Goal: Information Seeking & Learning: Check status

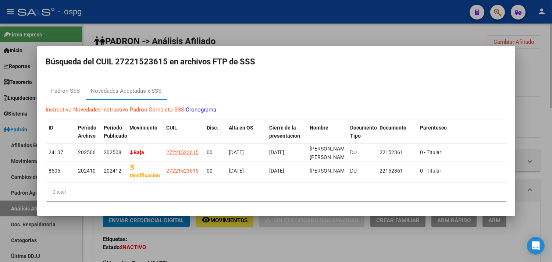
drag, startPoint x: 320, startPoint y: 249, endPoint x: 285, endPoint y: 241, distance: 36.0
click at [317, 248] on div at bounding box center [276, 131] width 552 height 262
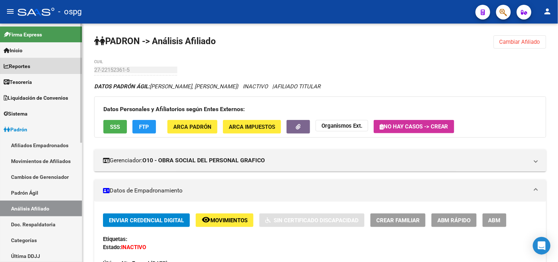
click at [19, 65] on span "Reportes" at bounding box center [17, 66] width 26 height 8
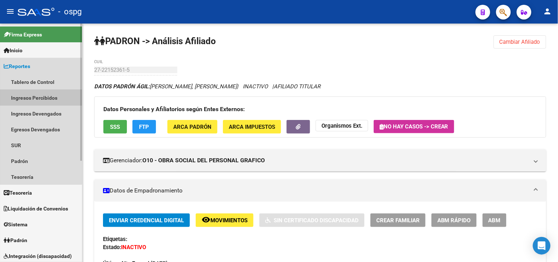
click at [28, 98] on link "Ingresos Percibidos" at bounding box center [41, 98] width 82 height 16
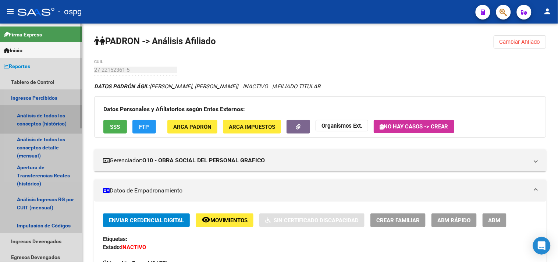
click at [34, 119] on link "Análisis de todos los conceptos (histórico)" at bounding box center [41, 120] width 82 height 28
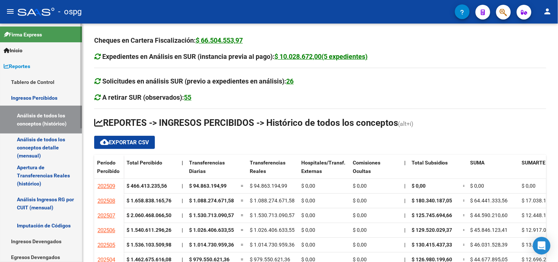
click at [29, 167] on link "Apertura de Transferencias Reales (histórico)" at bounding box center [41, 176] width 82 height 28
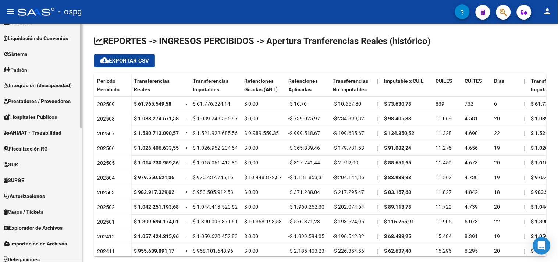
scroll to position [303, 0]
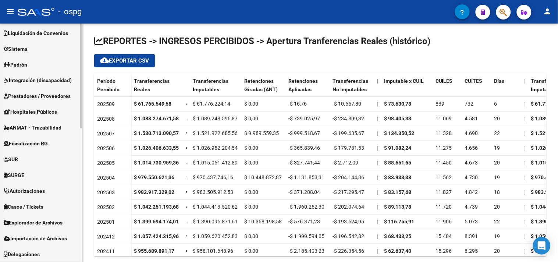
click at [45, 224] on span "Explorador de Archivos" at bounding box center [33, 223] width 59 height 8
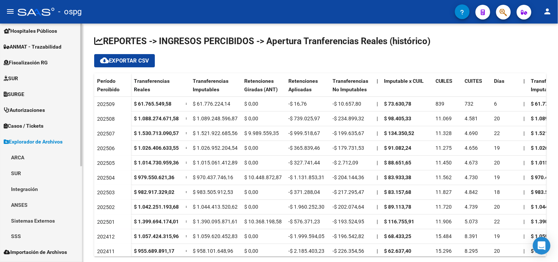
scroll to position [146, 0]
click at [50, 163] on link "ARCA" at bounding box center [41, 157] width 82 height 16
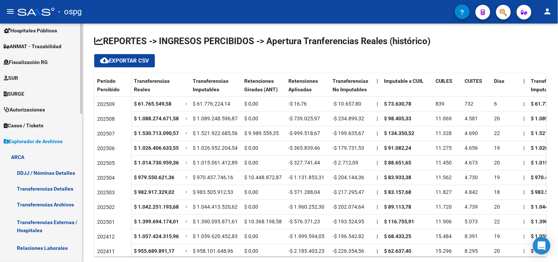
click at [52, 187] on link "Transferencias Detalles" at bounding box center [41, 189] width 82 height 16
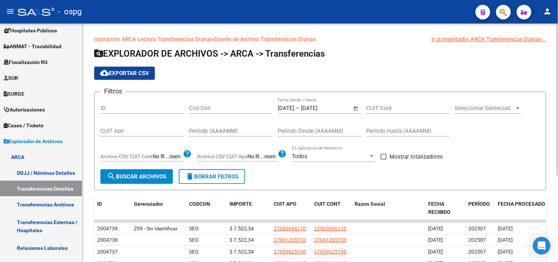
click at [356, 110] on span "Open calendar" at bounding box center [356, 109] width 18 height 18
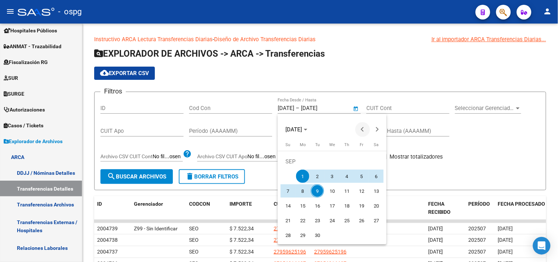
click at [363, 127] on button "Previous month" at bounding box center [362, 129] width 15 height 15
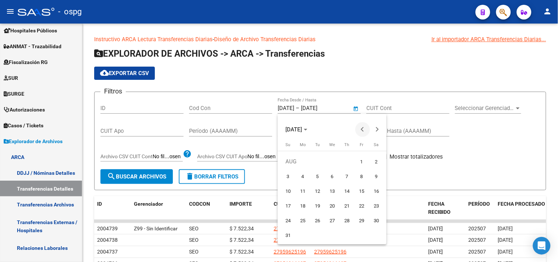
click at [361, 128] on span "Previous month" at bounding box center [362, 129] width 15 height 15
click at [319, 175] on span "1" at bounding box center [317, 176] width 13 height 13
type input "[DATE]"
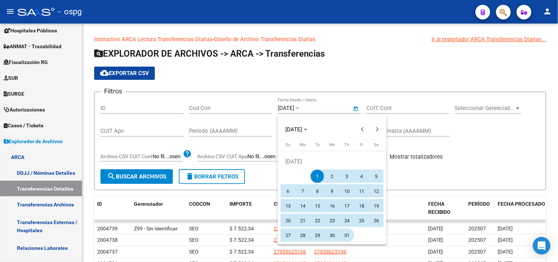
click at [348, 234] on span "31" at bounding box center [346, 234] width 13 height 13
type input "[DATE]"
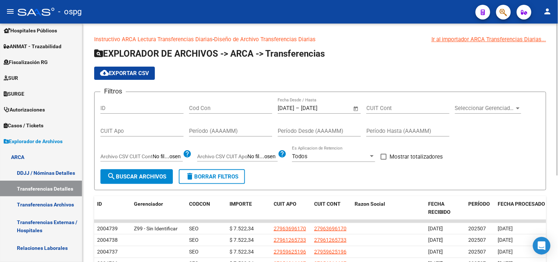
click at [484, 109] on span "Seleccionar Gerenciador" at bounding box center [485, 108] width 60 height 7
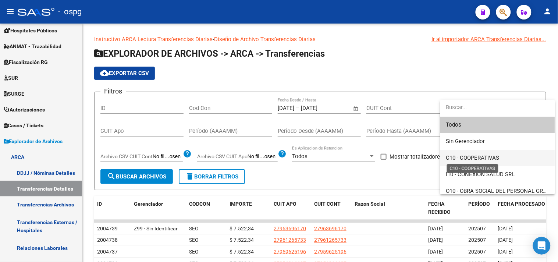
click at [483, 155] on span "C10 - COOPERATIVAS" at bounding box center [472, 158] width 53 height 7
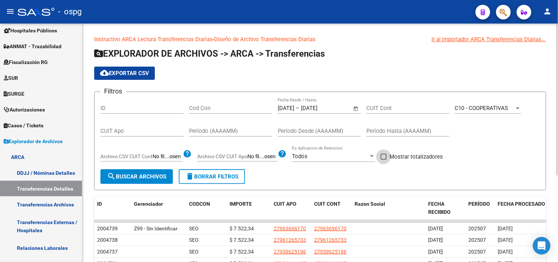
click at [382, 157] on span at bounding box center [384, 157] width 6 height 6
click at [383, 160] on input "Mostrar totalizadores" at bounding box center [383, 160] width 0 height 0
checkbox input "true"
click at [138, 178] on span "search Buscar Archivos" at bounding box center [136, 176] width 59 height 7
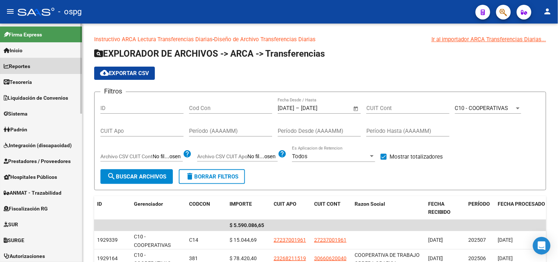
click at [38, 68] on link "Reportes" at bounding box center [41, 66] width 82 height 16
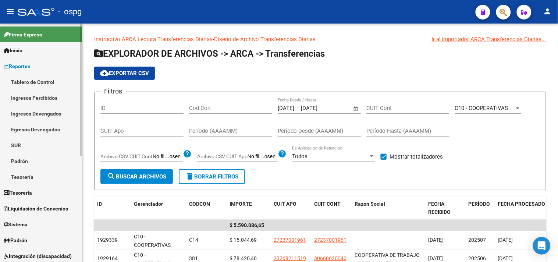
click at [38, 99] on link "Ingresos Percibidos" at bounding box center [41, 98] width 82 height 16
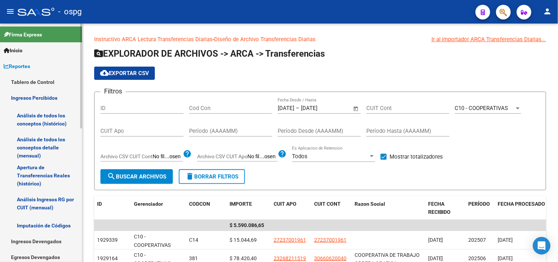
click at [51, 120] on link "Análisis de todos los conceptos (histórico)" at bounding box center [41, 120] width 82 height 28
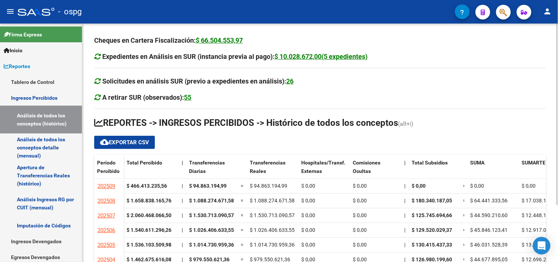
scroll to position [75, 0]
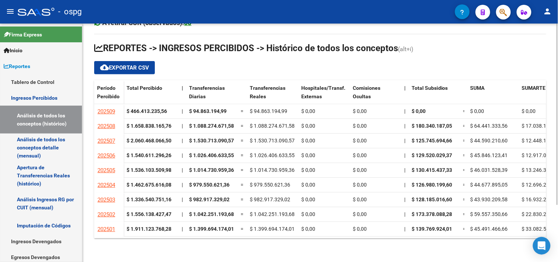
click at [552, 144] on div "Cheques en Cartera Fiscalización: $ 66.504.553,97 Expedientes en Análisis en SU…" at bounding box center [321, 105] width 478 height 313
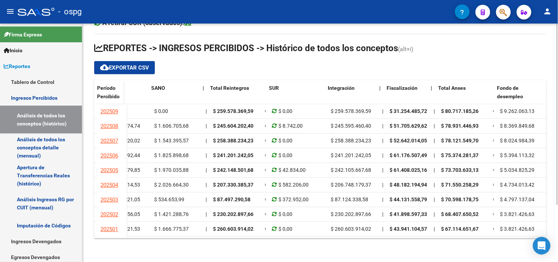
scroll to position [0, 474]
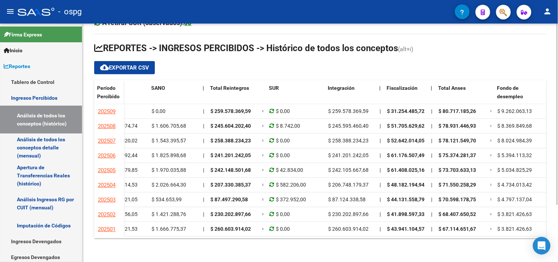
drag, startPoint x: 428, startPoint y: 237, endPoint x: 444, endPoint y: 237, distance: 16.6
click at [444, 237] on ngx-datatable "Período Percibido Total Percibido | Transferencias Diarias Transferencias Reale…" at bounding box center [320, 159] width 452 height 158
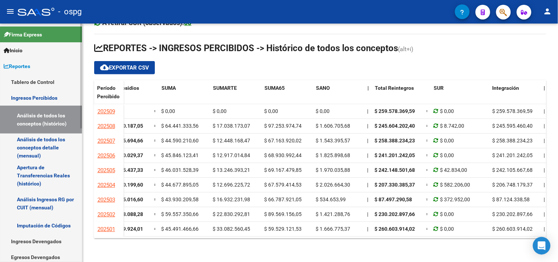
scroll to position [245, 0]
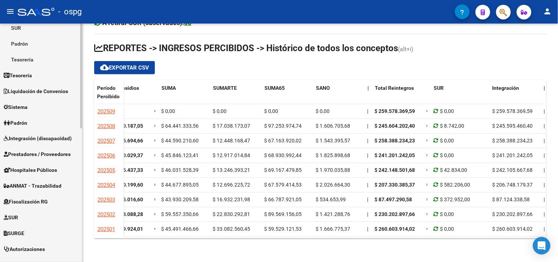
click at [32, 121] on link "Padrón" at bounding box center [41, 123] width 82 height 16
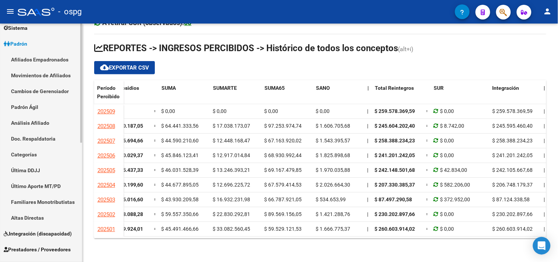
scroll to position [75, 0]
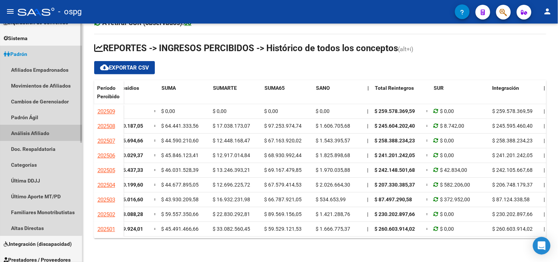
click at [40, 132] on link "Análisis Afiliado" at bounding box center [41, 133] width 82 height 16
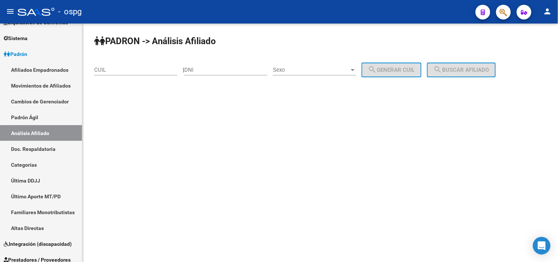
click at [227, 67] on input "DNI" at bounding box center [225, 70] width 83 height 7
drag, startPoint x: 235, startPoint y: 69, endPoint x: 153, endPoint y: 71, distance: 81.7
click at [153, 71] on input "CUIL" at bounding box center [135, 70] width 83 height 7
drag, startPoint x: 153, startPoint y: 71, endPoint x: 128, endPoint y: 71, distance: 25.4
paste input "10-71247"
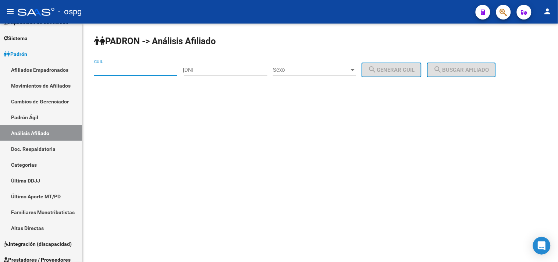
type input "10-71247"
drag, startPoint x: 50, startPoint y: 69, endPoint x: 22, endPoint y: 69, distance: 28.3
click at [22, 69] on mat-sidenav-container "Firma Express Inicio Instructivos Contacto OS Reportes Tablero de Control Ingre…" at bounding box center [279, 143] width 558 height 238
paste input "20-20555276-7"
type input "20-20555276-7"
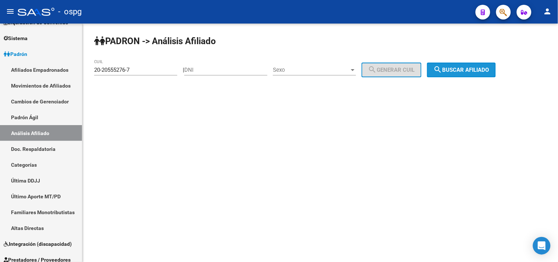
click at [464, 68] on span "search Buscar afiliado" at bounding box center [462, 70] width 56 height 7
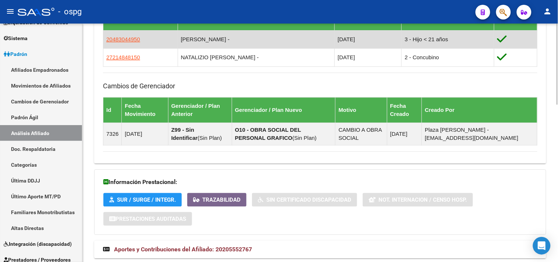
scroll to position [464, 0]
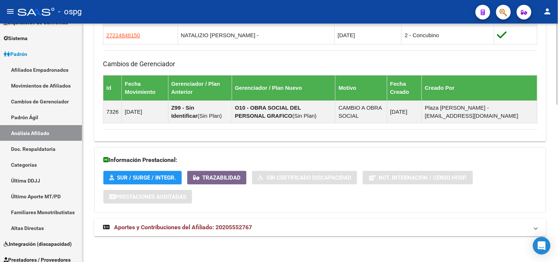
click at [163, 174] on span "SUR / SURGE / INTEGR." at bounding box center [146, 177] width 59 height 7
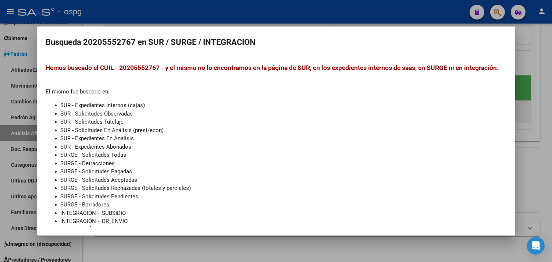
click at [226, 248] on div at bounding box center [276, 131] width 552 height 262
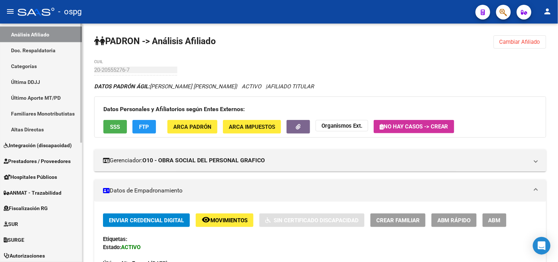
scroll to position [238, 0]
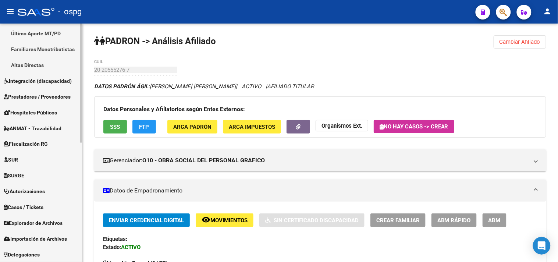
click at [36, 224] on span "Explorador de Archivos" at bounding box center [33, 223] width 59 height 8
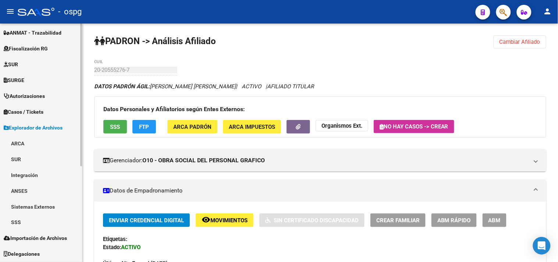
scroll to position [160, 0]
click at [21, 141] on link "ARCA" at bounding box center [41, 144] width 82 height 16
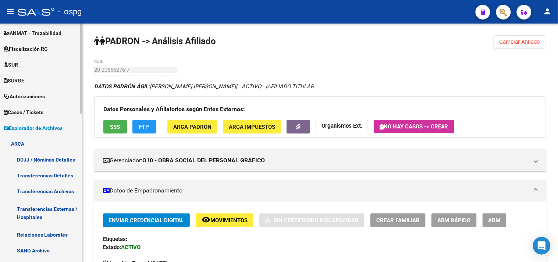
drag, startPoint x: 32, startPoint y: 174, endPoint x: 56, endPoint y: 172, distance: 24.7
click at [32, 174] on link "Transferencias Detalles" at bounding box center [41, 175] width 82 height 16
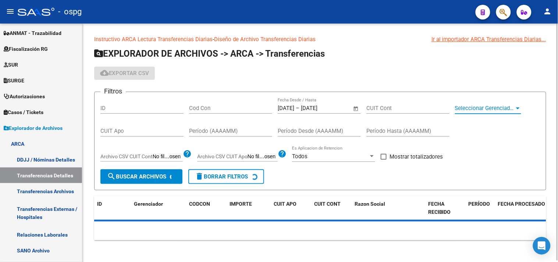
click at [464, 109] on span "Seleccionar Gerenciador" at bounding box center [485, 108] width 60 height 7
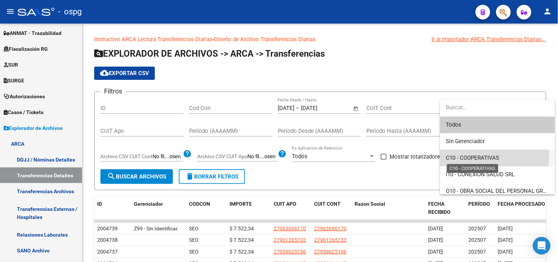
click at [466, 156] on span "C10 - COOPERATIVAS" at bounding box center [472, 158] width 53 height 7
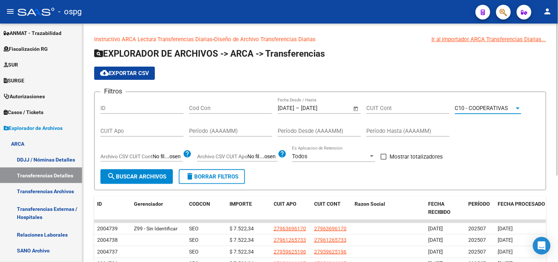
click at [355, 108] on span "Open calendar" at bounding box center [356, 109] width 18 height 18
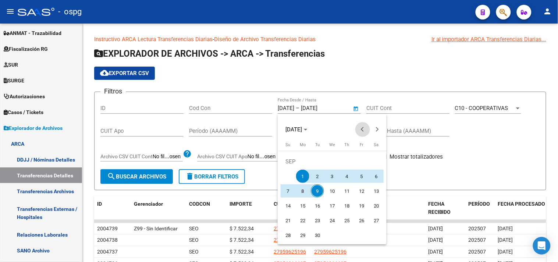
click at [364, 124] on span "Previous month" at bounding box center [362, 129] width 15 height 15
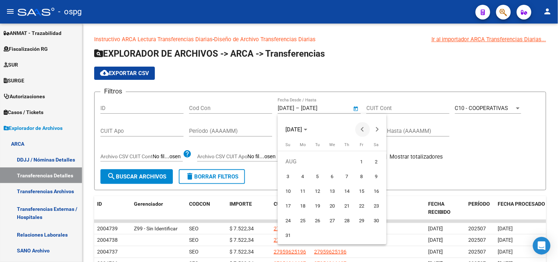
click at [364, 125] on span "Previous month" at bounding box center [362, 129] width 15 height 15
click at [318, 177] on span "1" at bounding box center [317, 176] width 13 height 13
type input "[DATE]"
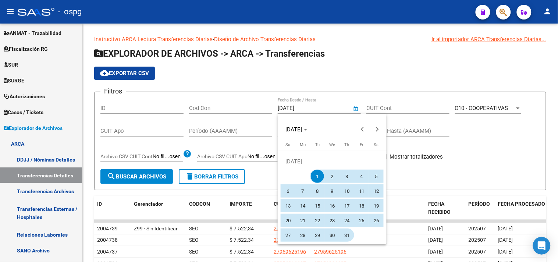
click at [344, 235] on span "31" at bounding box center [346, 234] width 13 height 13
type input "[DATE]"
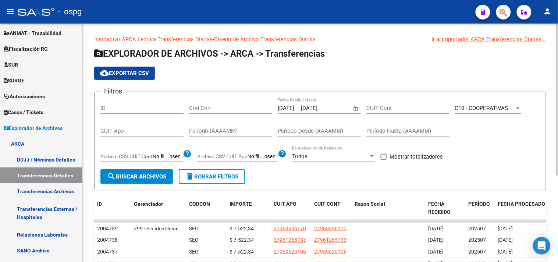
click at [389, 156] on label "Mostrar totalizadores" at bounding box center [412, 156] width 62 height 9
click at [384, 160] on input "Mostrar totalizadores" at bounding box center [383, 160] width 0 height 0
checkbox input "true"
click at [219, 109] on input "Cod Con" at bounding box center [230, 108] width 83 height 7
type input "SEO"
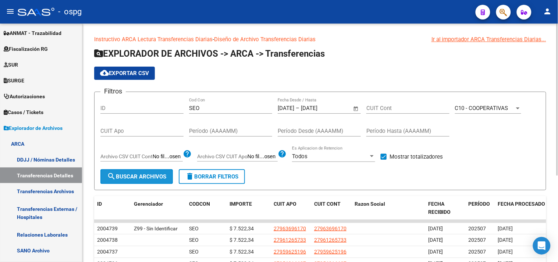
click at [154, 177] on span "search Buscar Archivos" at bounding box center [136, 176] width 59 height 7
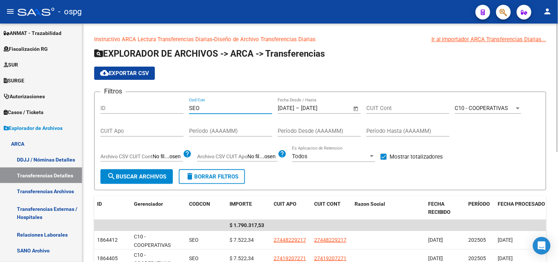
drag, startPoint x: 203, startPoint y: 109, endPoint x: 156, endPoint y: 107, distance: 47.5
click at [156, 107] on div "Filtros ID SEO Cod Con [DATE] [DATE] – [DATE] Fecha fin Fecha Desde / Hasta CUI…" at bounding box center [320, 133] width 440 height 71
click at [127, 177] on span "search Buscar Archivos" at bounding box center [136, 176] width 59 height 7
click at [202, 107] on input "Cod Con" at bounding box center [230, 108] width 83 height 7
type input "C14"
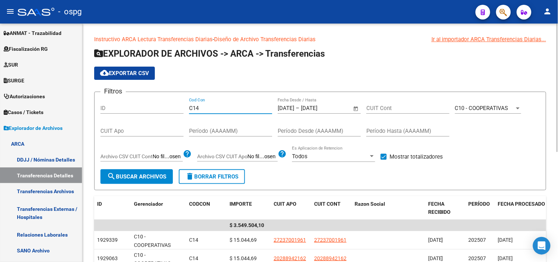
click at [156, 175] on span "search Buscar Archivos" at bounding box center [136, 176] width 59 height 7
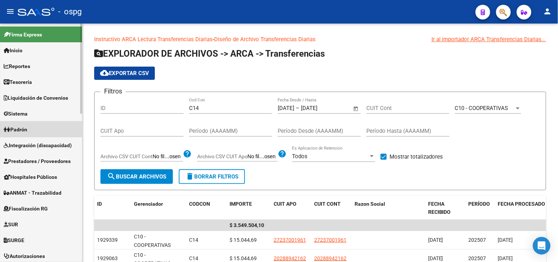
click at [43, 129] on link "Padrón" at bounding box center [41, 129] width 82 height 16
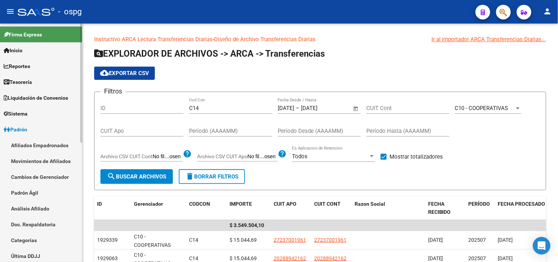
click at [29, 205] on link "Análisis Afiliado" at bounding box center [41, 209] width 82 height 16
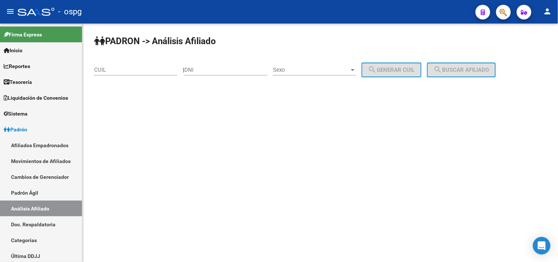
click at [213, 72] on input "DNI" at bounding box center [225, 70] width 83 height 7
drag, startPoint x: 196, startPoint y: 63, endPoint x: 181, endPoint y: 60, distance: 14.9
click at [181, 60] on div "PADRON -> Análisis Afiliado CUIL | 25131942 DNI Sexo Sexo search Generar CUIL s…" at bounding box center [320, 62] width 476 height 77
type input "92503260"
click at [296, 69] on span "Sexo" at bounding box center [311, 70] width 77 height 7
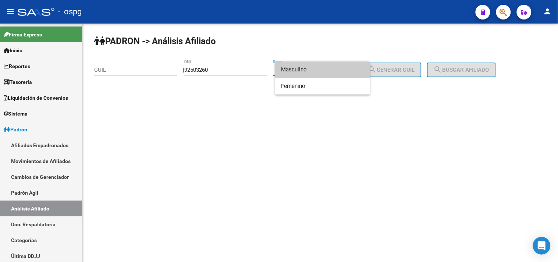
drag, startPoint x: 325, startPoint y: 72, endPoint x: 383, endPoint y: 68, distance: 57.9
click at [325, 71] on span "Masculino" at bounding box center [322, 69] width 83 height 17
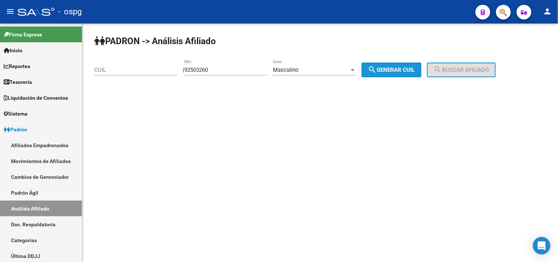
drag, startPoint x: 383, startPoint y: 68, endPoint x: 458, endPoint y: 66, distance: 75.1
click at [391, 67] on span "search Generar CUIL" at bounding box center [391, 70] width 47 height 7
type input "20-92503260-4"
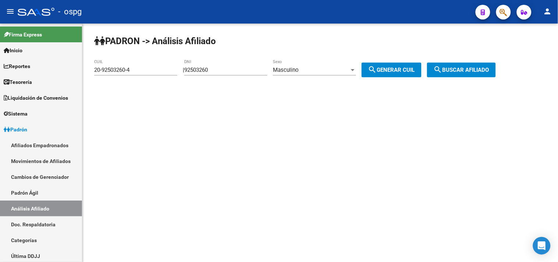
click at [465, 64] on button "search Buscar afiliado" at bounding box center [461, 70] width 69 height 15
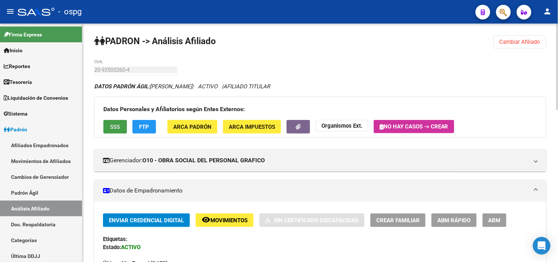
click at [117, 124] on span "SSS" at bounding box center [115, 127] width 10 height 7
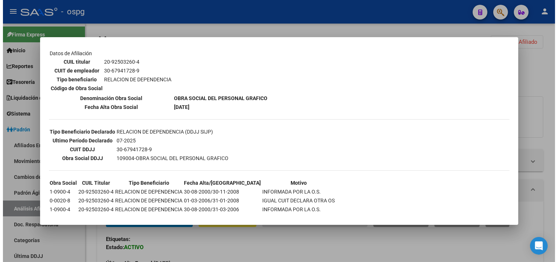
scroll to position [123, 0]
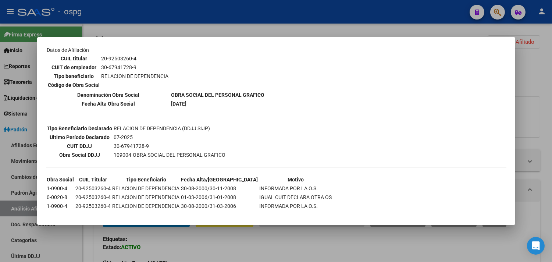
click at [220, 240] on div at bounding box center [276, 131] width 552 height 262
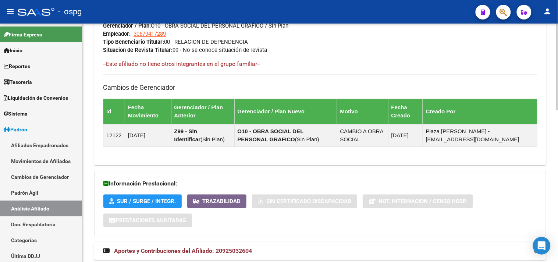
scroll to position [418, 0]
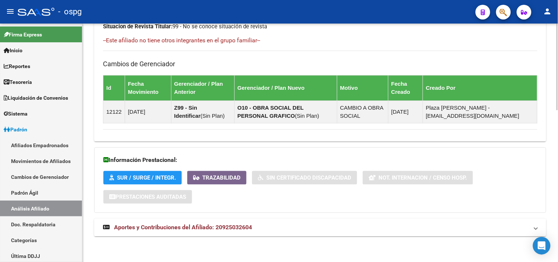
click at [221, 230] on span "Aportes y Contribuciones del Afiliado: 20925032604" at bounding box center [183, 227] width 138 height 7
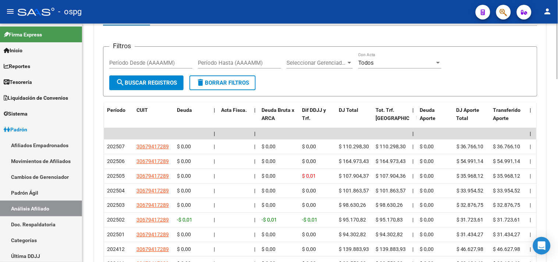
scroll to position [689, 0]
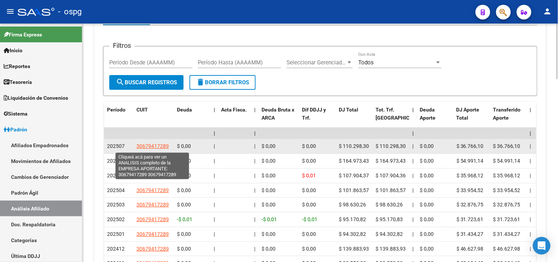
click at [152, 147] on span "30679417289" at bounding box center [153, 146] width 32 height 6
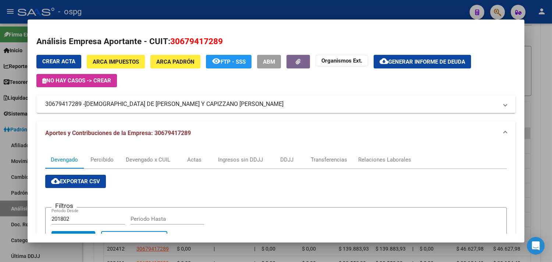
click at [549, 171] on div at bounding box center [276, 131] width 552 height 262
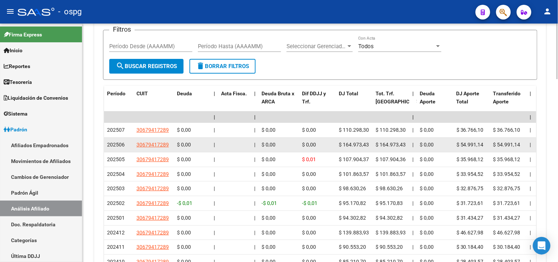
scroll to position [664, 0]
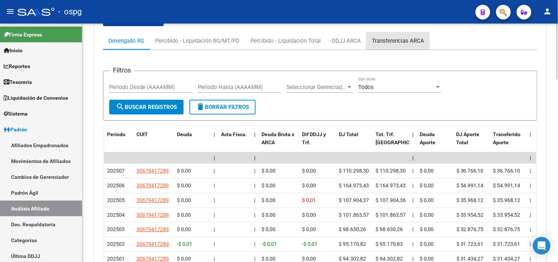
click at [403, 39] on div "Transferencias ARCA" at bounding box center [398, 41] width 52 height 8
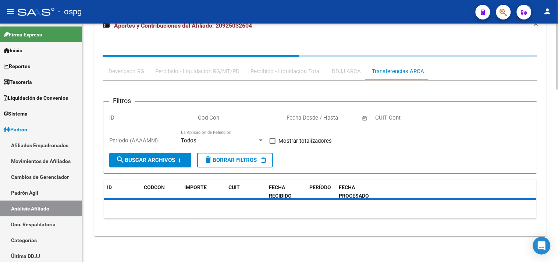
scroll to position [657, 0]
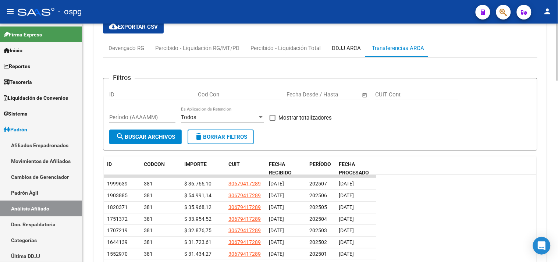
click at [338, 50] on div "DDJJ ARCA" at bounding box center [346, 48] width 29 height 8
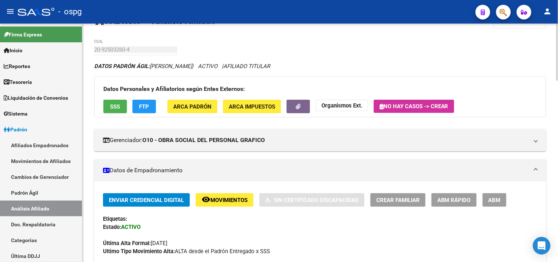
scroll to position [0, 0]
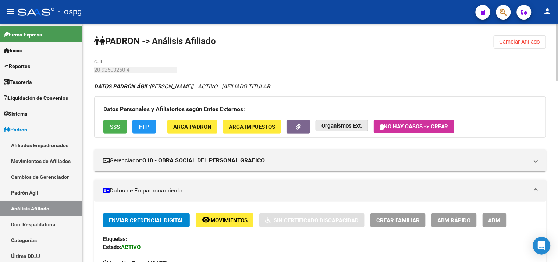
click at [362, 123] on button "Organismos Ext." at bounding box center [342, 125] width 53 height 11
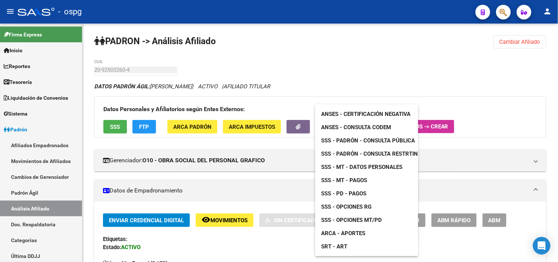
click at [355, 232] on span "ARCA - Aportes" at bounding box center [343, 233] width 44 height 7
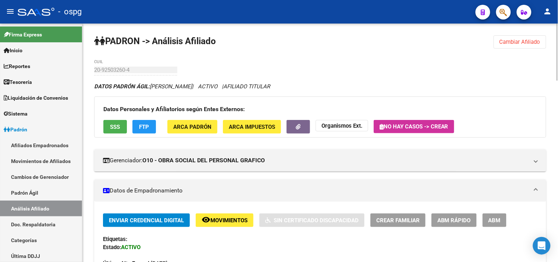
click at [352, 130] on button "Organismos Ext." at bounding box center [342, 125] width 53 height 11
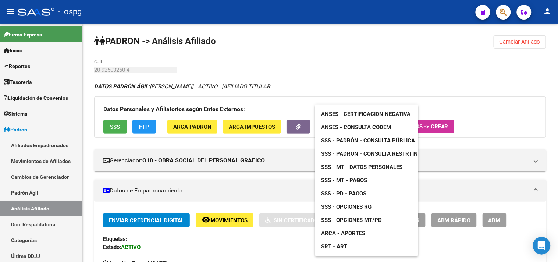
click at [367, 112] on span "ANSES - Certificación Negativa" at bounding box center [365, 114] width 89 height 7
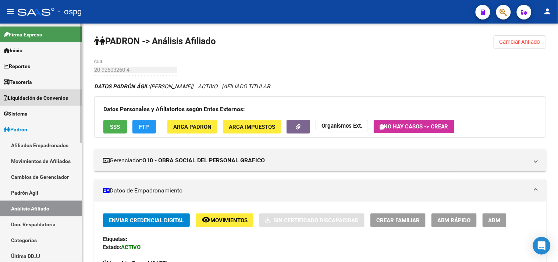
click at [38, 98] on span "Liquidación de Convenios" at bounding box center [36, 98] width 64 height 8
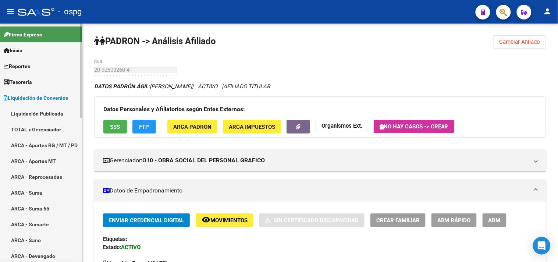
click at [35, 129] on link "TOTAL x Gerenciador" at bounding box center [41, 129] width 82 height 16
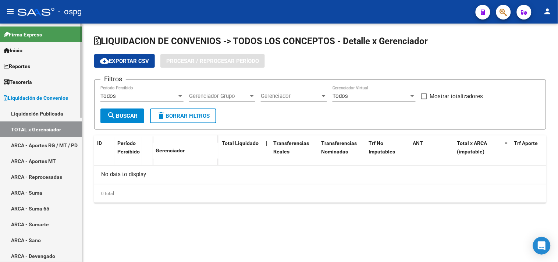
checkbox input "true"
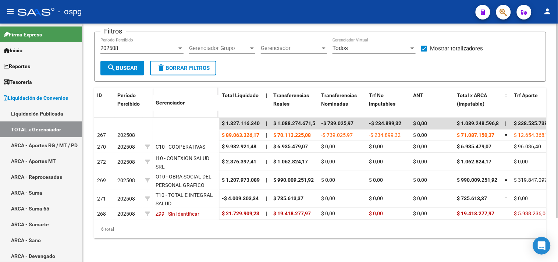
click at [149, 45] on div "202508" at bounding box center [138, 48] width 77 height 7
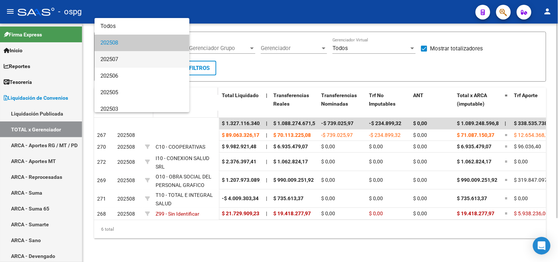
click at [128, 59] on span "202507" at bounding box center [141, 59] width 83 height 17
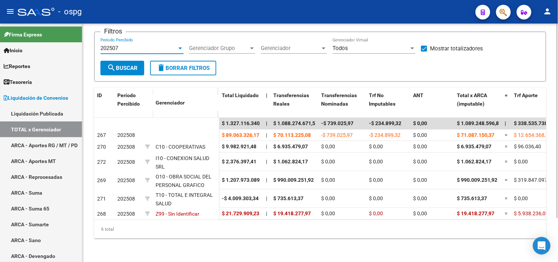
click at [124, 65] on span "search Buscar" at bounding box center [122, 68] width 31 height 7
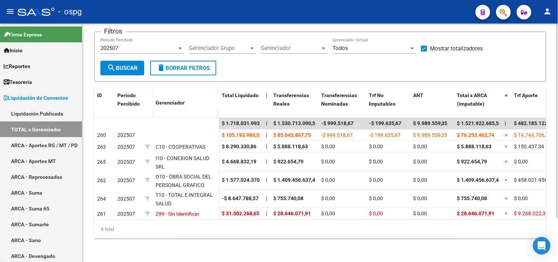
click at [251, 47] on div at bounding box center [252, 48] width 4 height 2
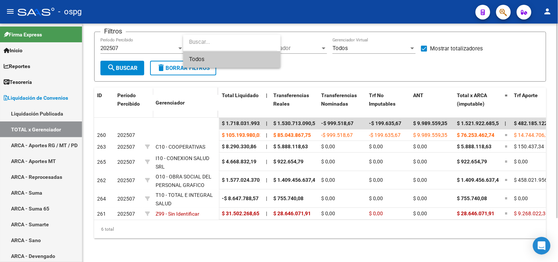
drag, startPoint x: 356, startPoint y: 62, endPoint x: 351, endPoint y: 60, distance: 4.7
click at [355, 63] on div at bounding box center [279, 131] width 558 height 262
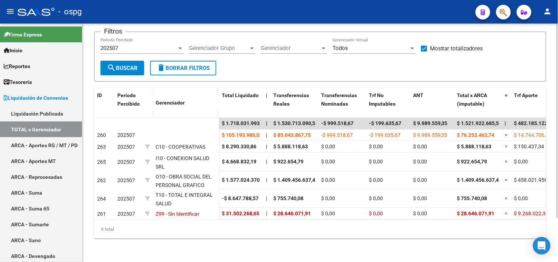
click at [310, 45] on span "Gerenciador" at bounding box center [291, 48] width 60 height 7
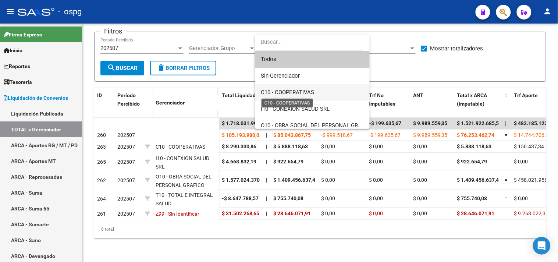
click at [293, 89] on span "C10 - COOPERATIVAS" at bounding box center [287, 92] width 53 height 7
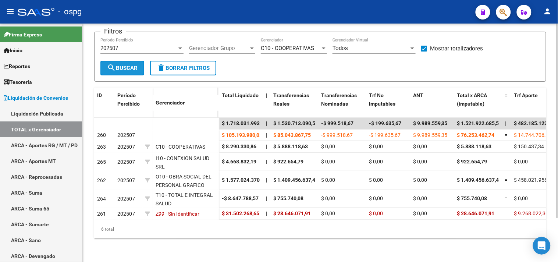
click at [130, 65] on span "search Buscar" at bounding box center [122, 68] width 31 height 7
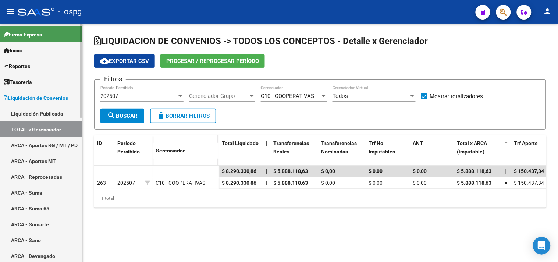
click at [36, 192] on link "ARCA - Suma" at bounding box center [41, 193] width 82 height 16
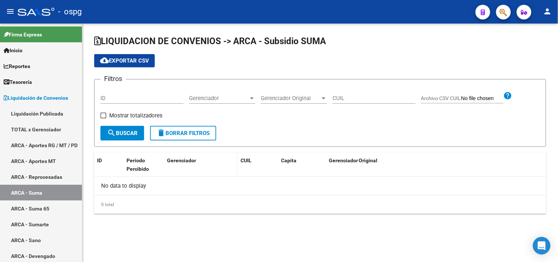
checkbox input "true"
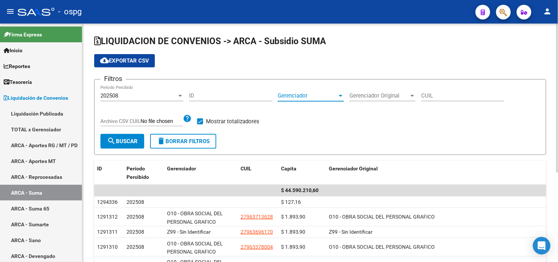
click at [329, 98] on span "Gerenciador" at bounding box center [308, 95] width 60 height 7
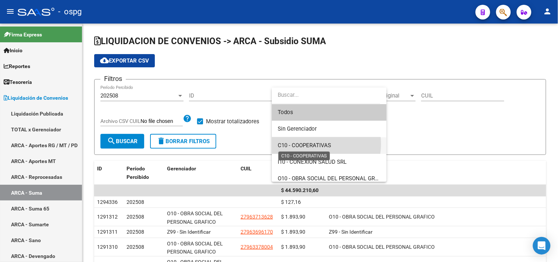
click at [312, 144] on span "C10 - COOPERATIVAS" at bounding box center [304, 145] width 53 height 7
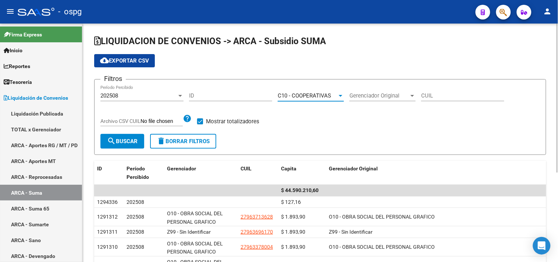
click at [137, 93] on div "202508" at bounding box center [138, 95] width 77 height 7
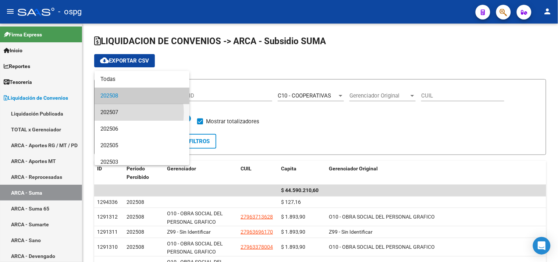
click at [118, 113] on span "202507" at bounding box center [141, 112] width 83 height 17
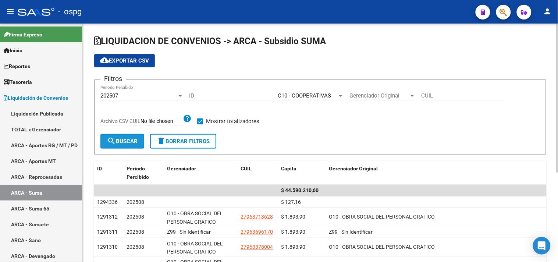
click at [115, 140] on mat-icon "search" at bounding box center [111, 141] width 9 height 9
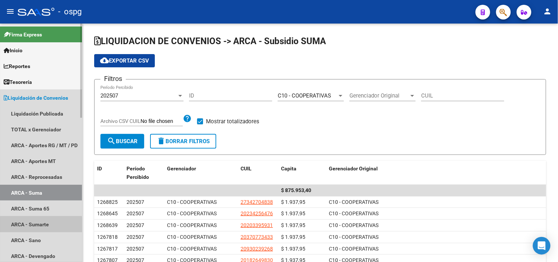
click at [41, 225] on link "ARCA - Sumarte" at bounding box center [41, 224] width 82 height 16
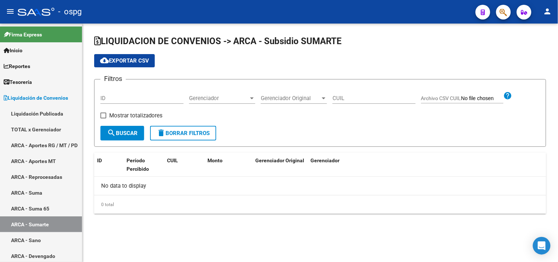
checkbox input "true"
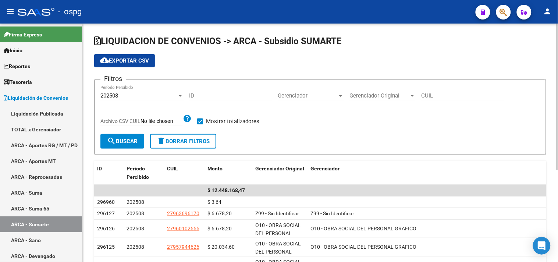
click at [143, 93] on div "202508" at bounding box center [138, 95] width 77 height 7
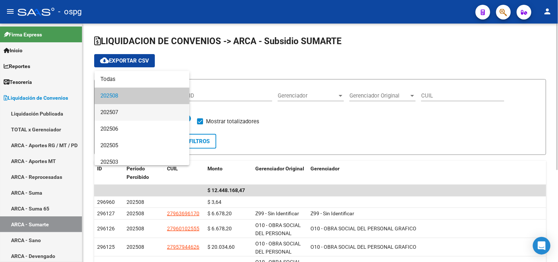
click at [135, 108] on span "202507" at bounding box center [141, 112] width 83 height 17
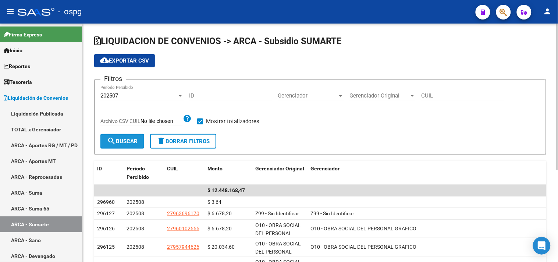
click at [118, 138] on span "search Buscar" at bounding box center [122, 141] width 31 height 7
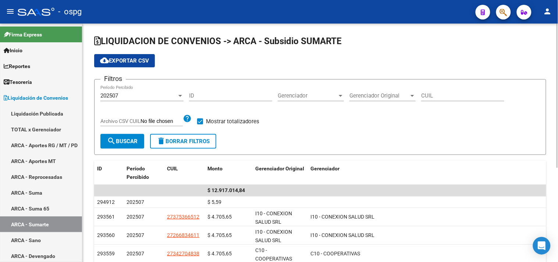
click at [379, 91] on div "Gerenciador Original Gerenciador Original" at bounding box center [383, 93] width 66 height 16
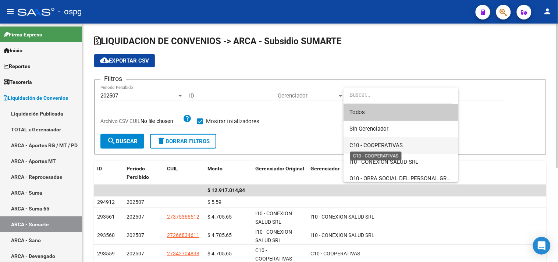
drag, startPoint x: 371, startPoint y: 142, endPoint x: 253, endPoint y: 128, distance: 118.2
click at [368, 144] on span "C10 - COOPERATIVAS" at bounding box center [376, 145] width 53 height 7
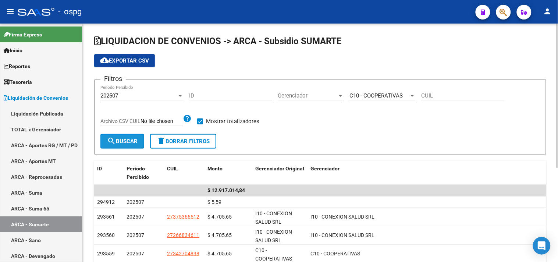
click at [134, 142] on span "search Buscar" at bounding box center [122, 141] width 31 height 7
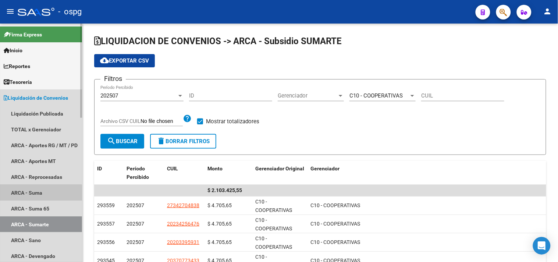
click at [34, 194] on link "ARCA - Suma" at bounding box center [41, 193] width 82 height 16
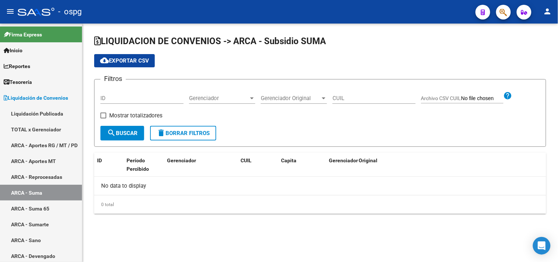
checkbox input "true"
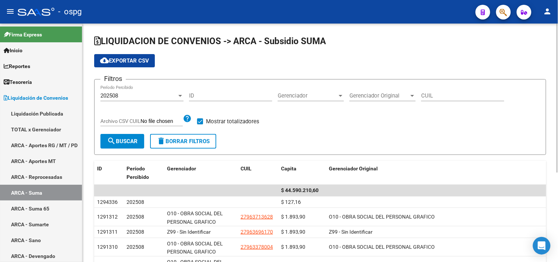
click at [341, 101] on div "Gerenciador Gerenciador" at bounding box center [311, 93] width 66 height 16
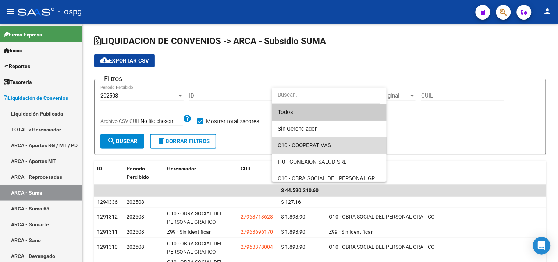
click at [332, 145] on span "C10 - COOPERATIVAS" at bounding box center [329, 145] width 103 height 17
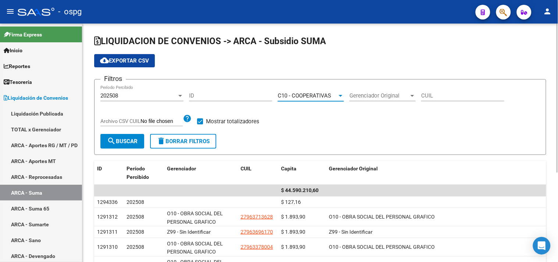
click at [128, 95] on div "202508" at bounding box center [138, 95] width 77 height 7
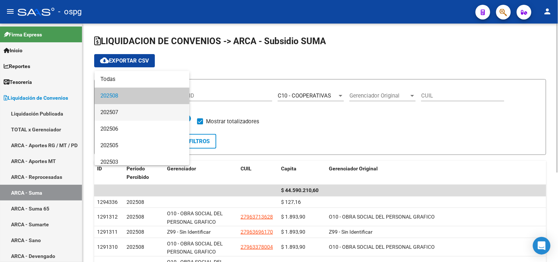
drag, startPoint x: 125, startPoint y: 109, endPoint x: 126, endPoint y: 129, distance: 19.9
click at [125, 109] on span "202507" at bounding box center [141, 112] width 83 height 17
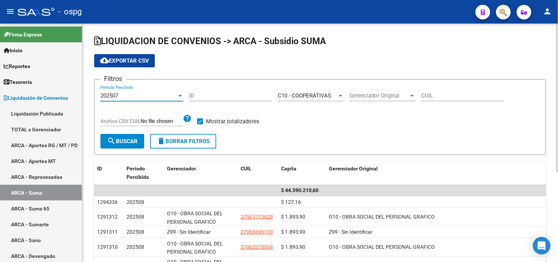
click at [122, 135] on button "search Buscar" at bounding box center [122, 141] width 44 height 15
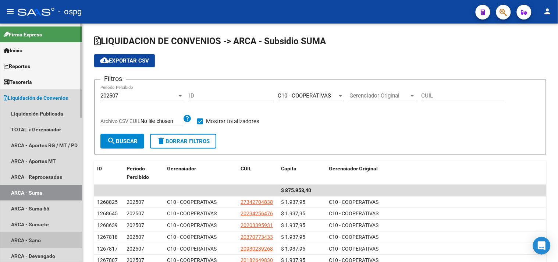
click at [39, 241] on link "ARCA - Sano" at bounding box center [41, 240] width 82 height 16
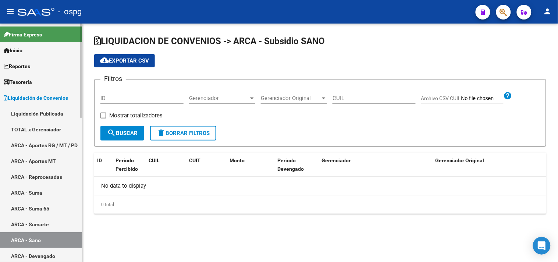
checkbox input "true"
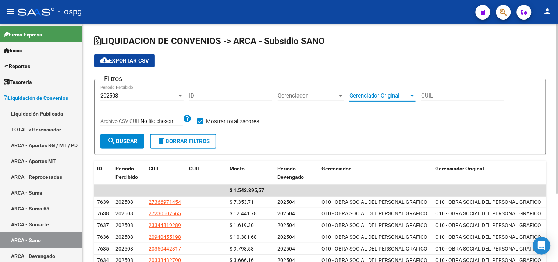
click at [370, 95] on span "Gerenciador Original" at bounding box center [380, 95] width 60 height 7
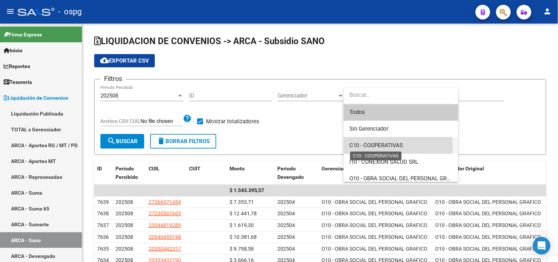
click at [361, 147] on span "C10 - COOPERATIVAS" at bounding box center [376, 145] width 53 height 7
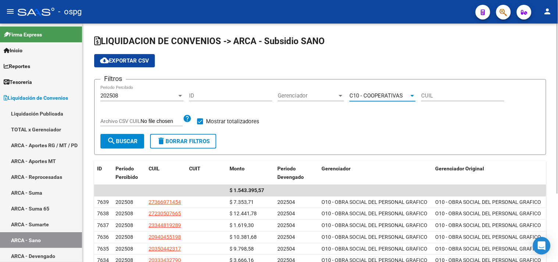
drag, startPoint x: 118, startPoint y: 90, endPoint x: 119, endPoint y: 98, distance: 7.8
click at [119, 98] on div "202508 Periodo Percibido" at bounding box center [141, 93] width 83 height 16
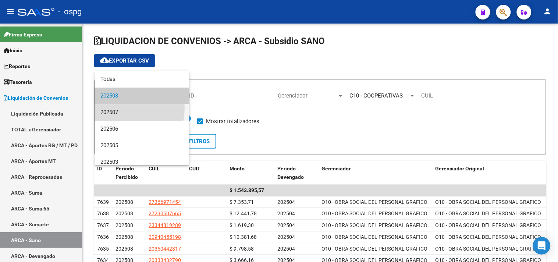
drag, startPoint x: 113, startPoint y: 109, endPoint x: 115, endPoint y: 124, distance: 15.6
click at [113, 109] on span "202507" at bounding box center [141, 112] width 83 height 17
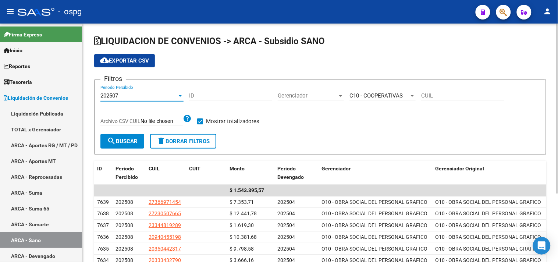
drag, startPoint x: 118, startPoint y: 139, endPoint x: 144, endPoint y: 135, distance: 26.4
click at [118, 140] on span "search Buscar" at bounding box center [122, 141] width 31 height 7
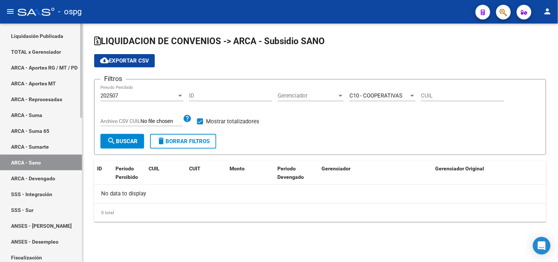
scroll to position [123, 0]
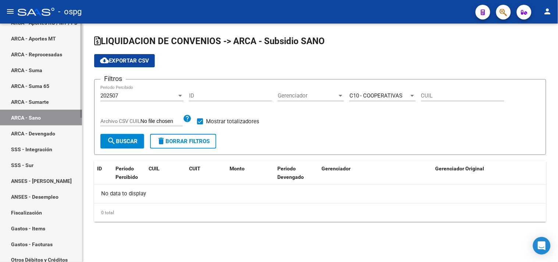
click at [53, 148] on link "SSS - Integración" at bounding box center [41, 149] width 82 height 16
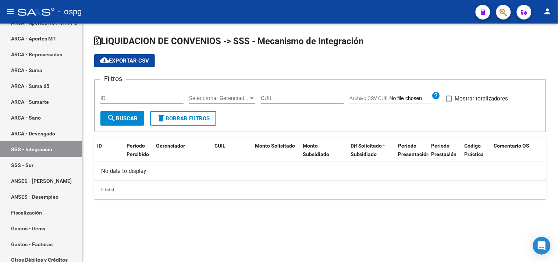
checkbox input "true"
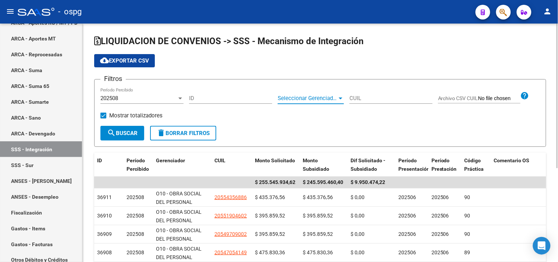
click at [323, 99] on span "Seleccionar Gerenciador" at bounding box center [308, 98] width 60 height 7
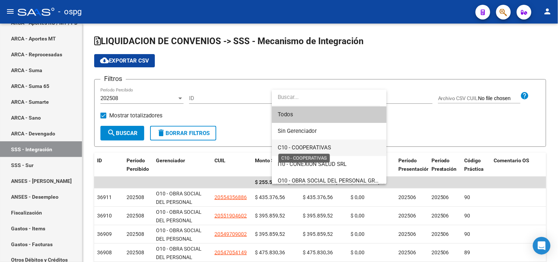
click at [311, 146] on span "C10 - COOPERATIVAS" at bounding box center [304, 147] width 53 height 7
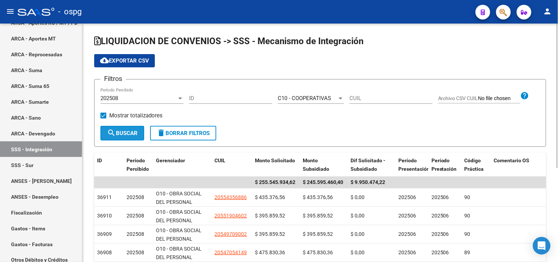
click at [112, 128] on mat-icon "search" at bounding box center [111, 132] width 9 height 9
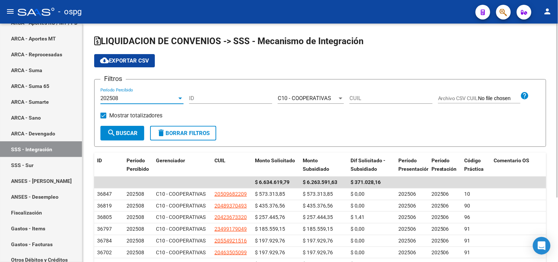
click at [162, 100] on div "202508" at bounding box center [138, 98] width 77 height 7
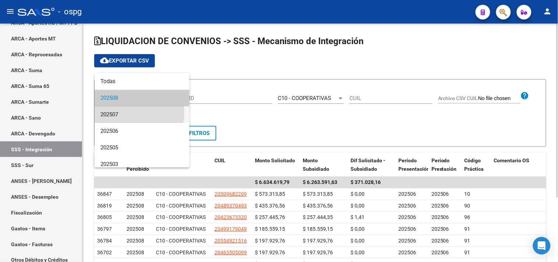
click at [127, 114] on span "202507" at bounding box center [141, 114] width 83 height 17
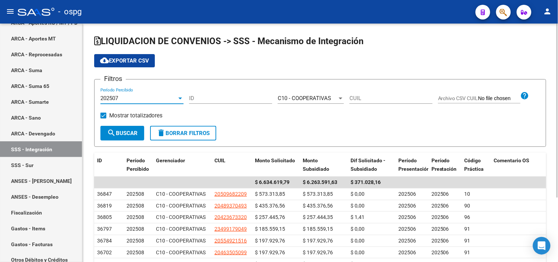
drag, startPoint x: 113, startPoint y: 131, endPoint x: 140, endPoint y: 130, distance: 27.2
click at [113, 131] on mat-icon "search" at bounding box center [111, 132] width 9 height 9
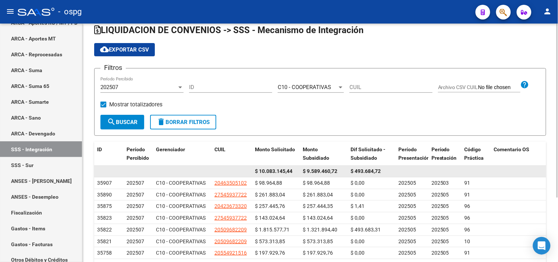
scroll to position [6, 0]
